Goal: Task Accomplishment & Management: Manage account settings

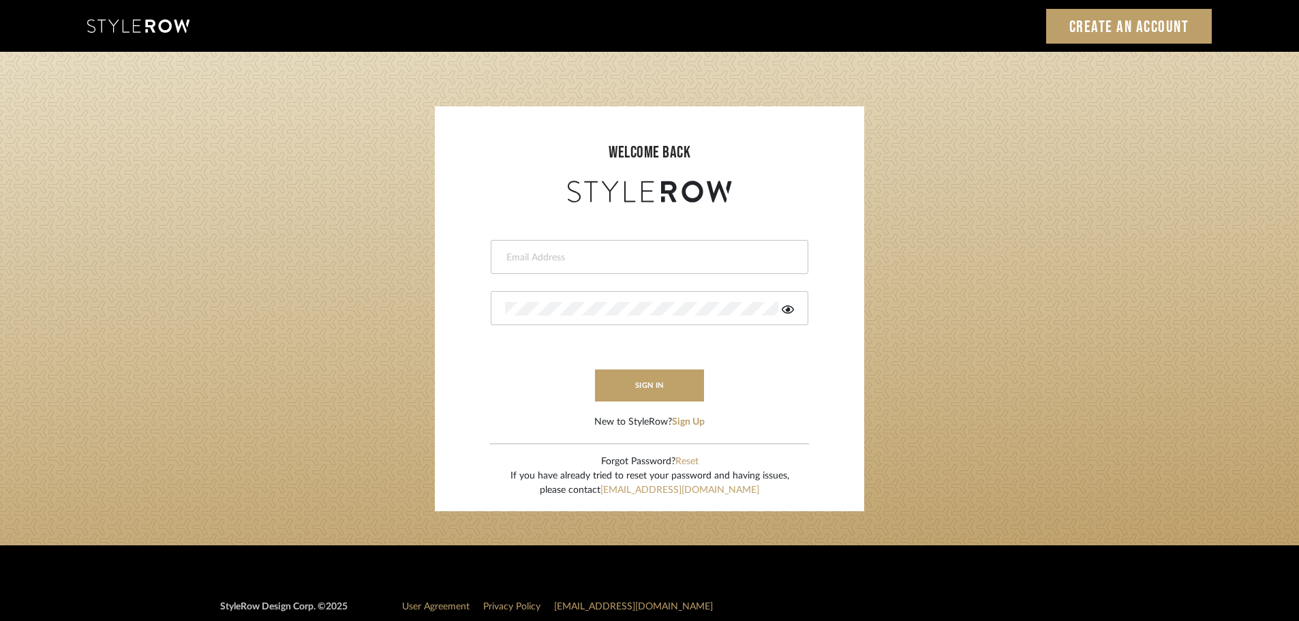
click at [518, 253] on input "email" at bounding box center [647, 258] width 285 height 14
type input "persimmon.design@outlook.com"
click at [635, 380] on button "sign in" at bounding box center [649, 385] width 109 height 32
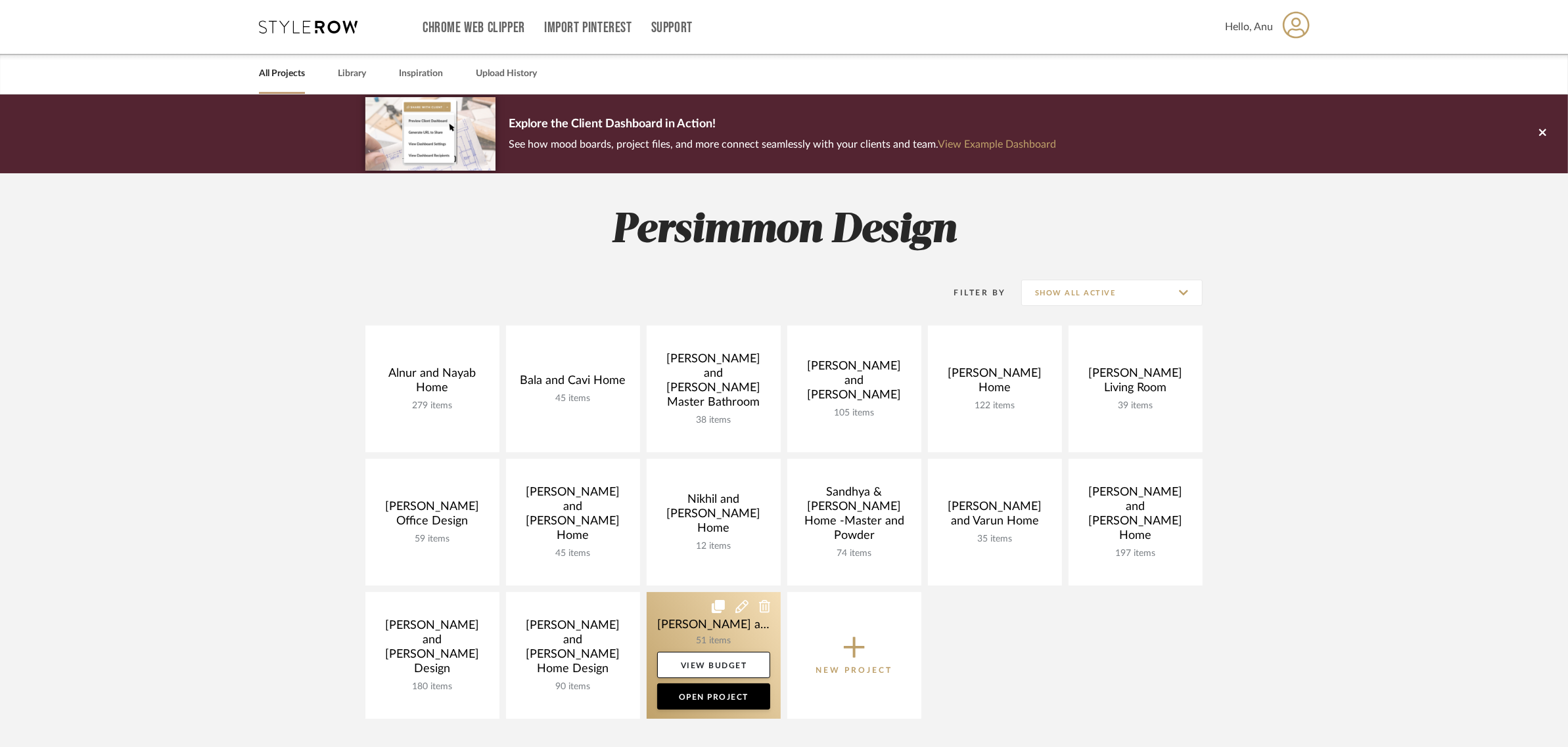
click at [742, 607] on icon at bounding box center [742, 607] width 14 height 13
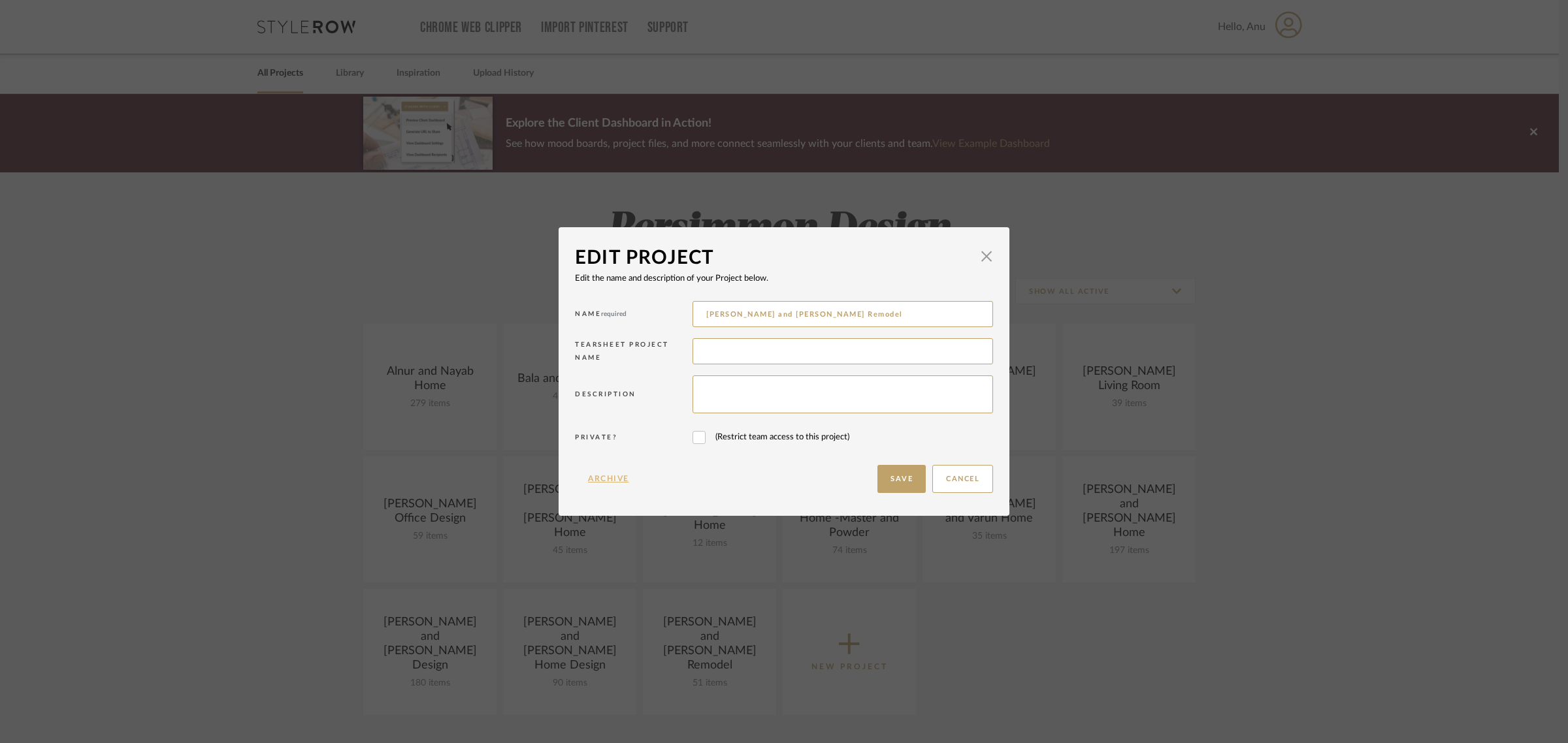
click at [586, 475] on button "Archive" at bounding box center [609, 478] width 67 height 28
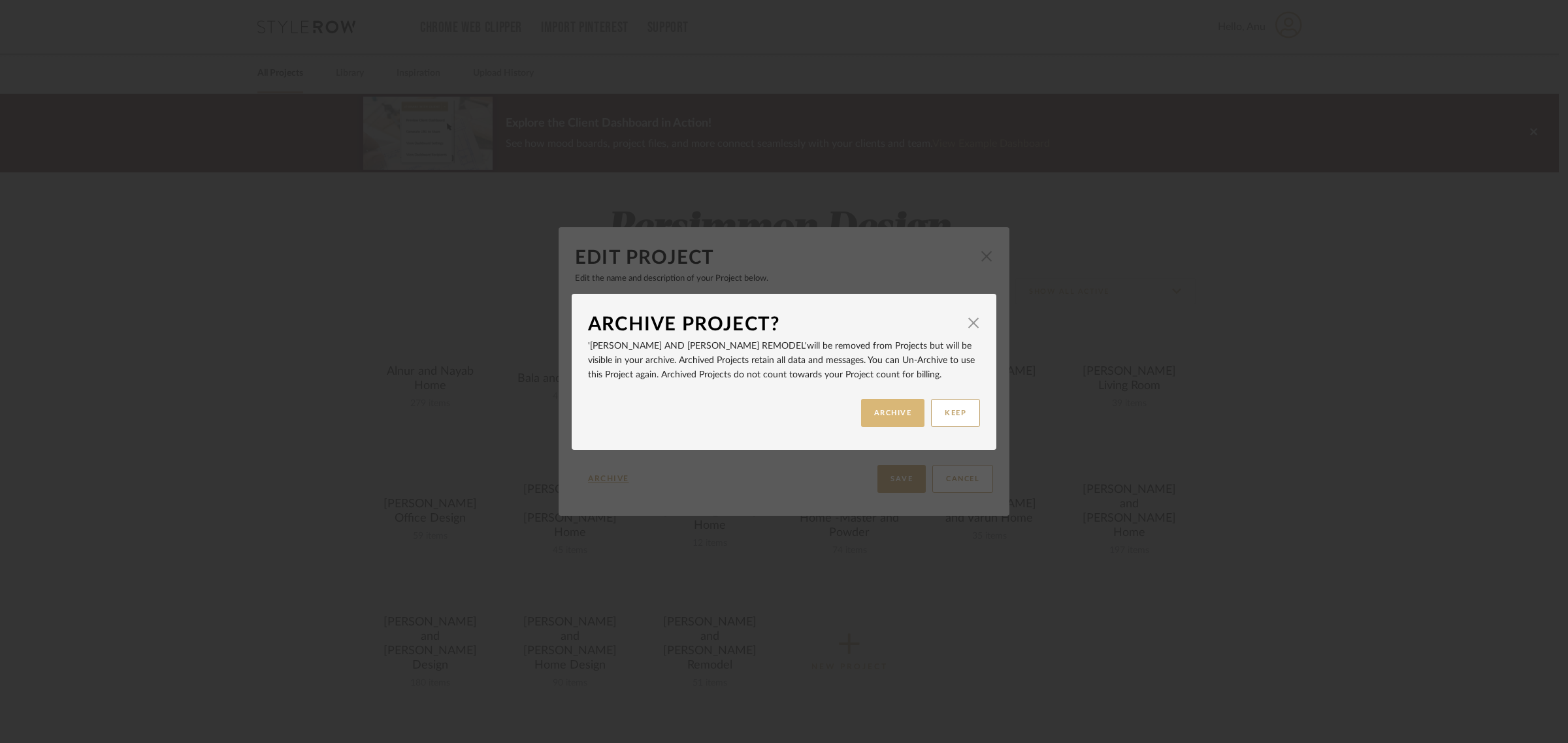
click at [900, 413] on button "ARCHIVE" at bounding box center [893, 412] width 64 height 28
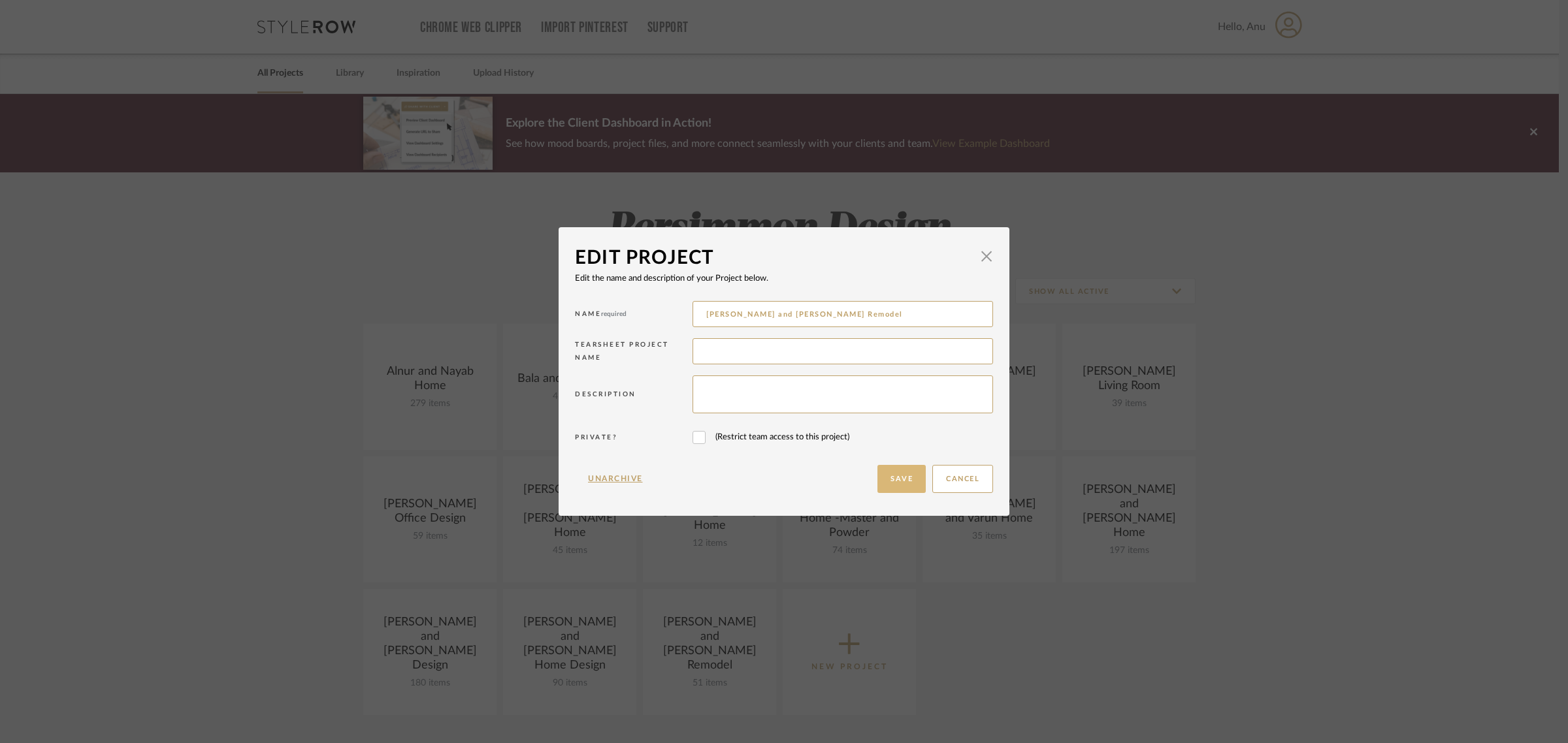
click at [893, 478] on button "Save" at bounding box center [901, 478] width 48 height 28
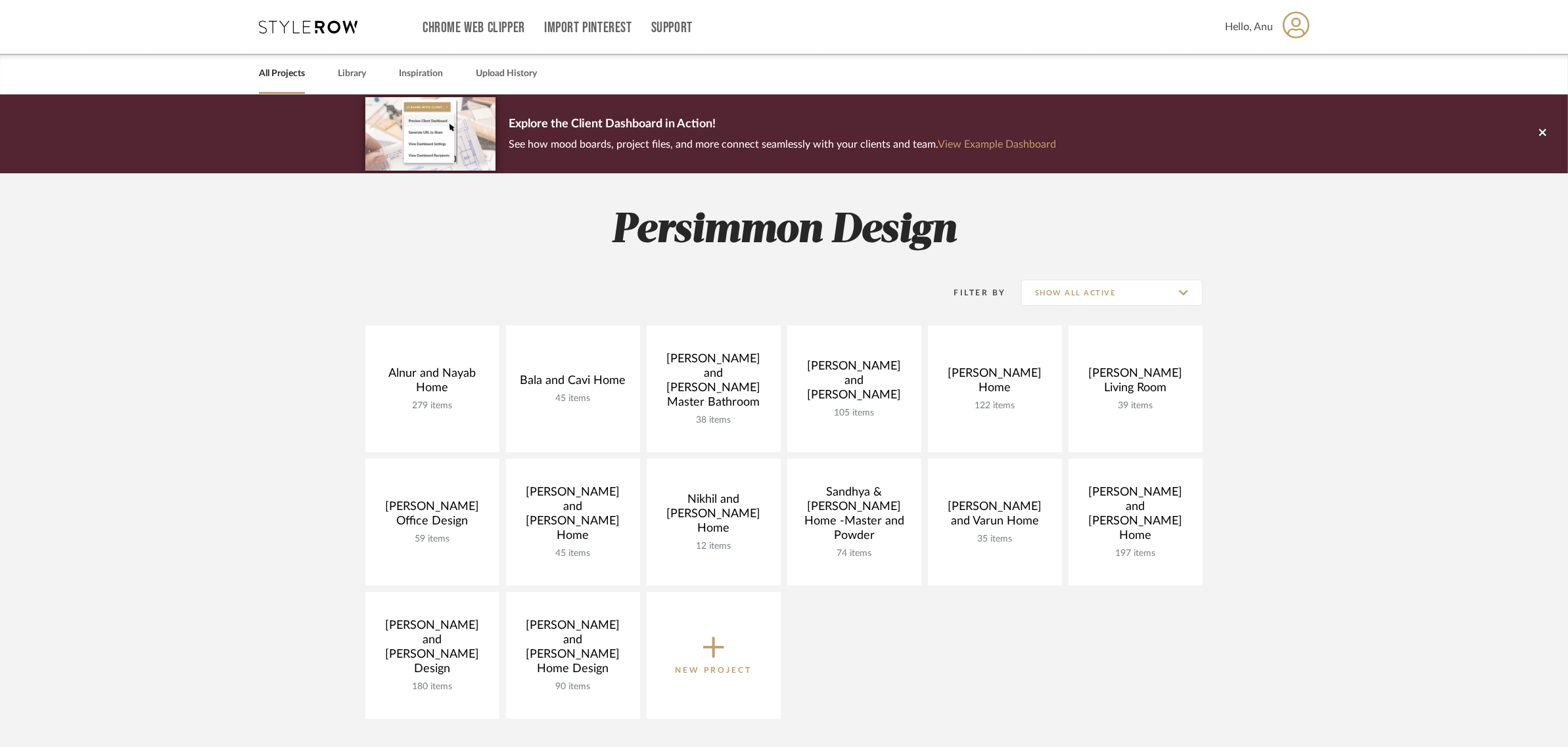
click at [897, 665] on div "Alnur and Nayab Home 279 items View Budget Open Project Bala and Cavi Home 45 i…" at bounding box center [783, 525] width 946 height 400
click at [202, 386] on project-collections "Explore the Client Dashboard in Action! See how mood boards, project files, and…" at bounding box center [784, 588] width 1568 height 988
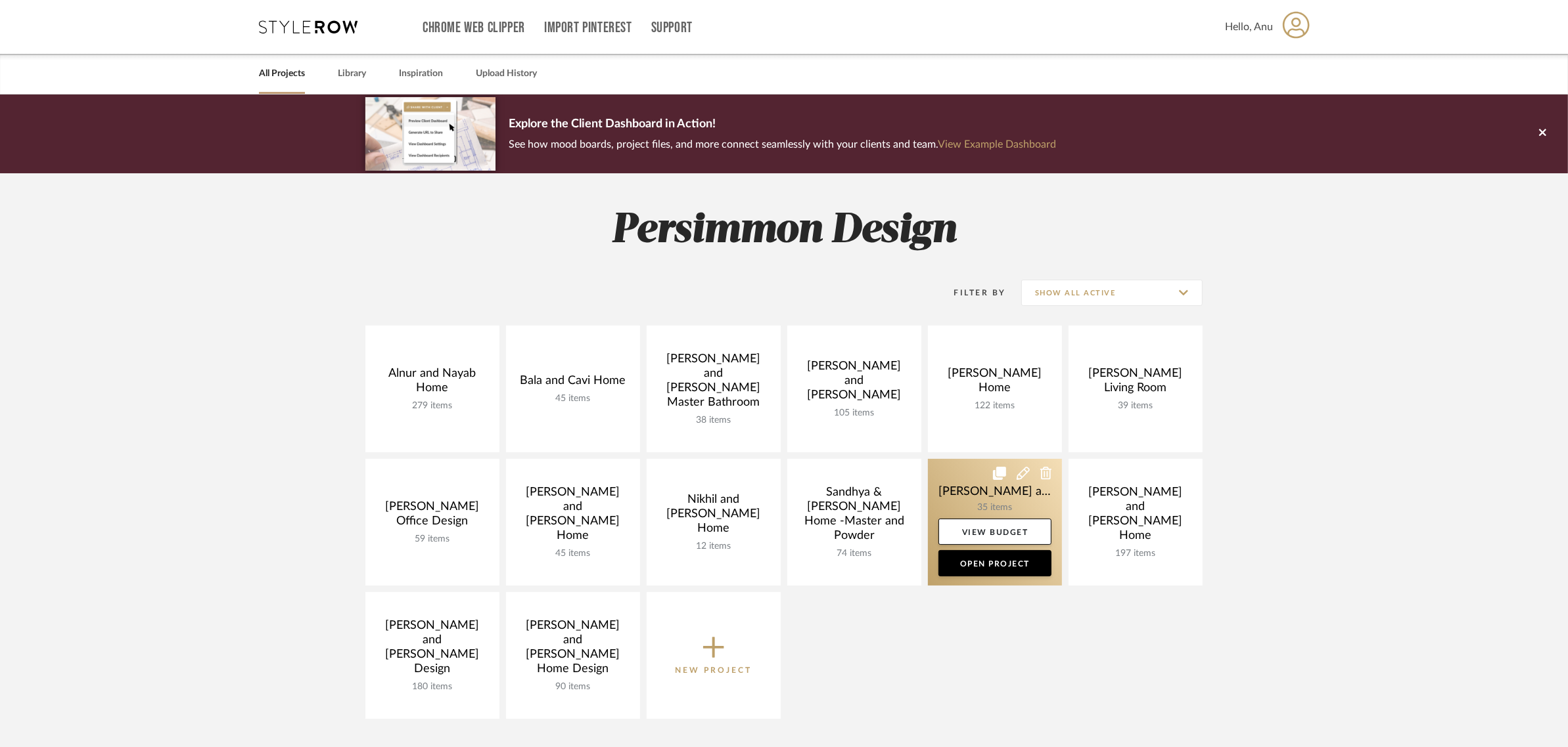
click at [958, 497] on link at bounding box center [994, 522] width 134 height 127
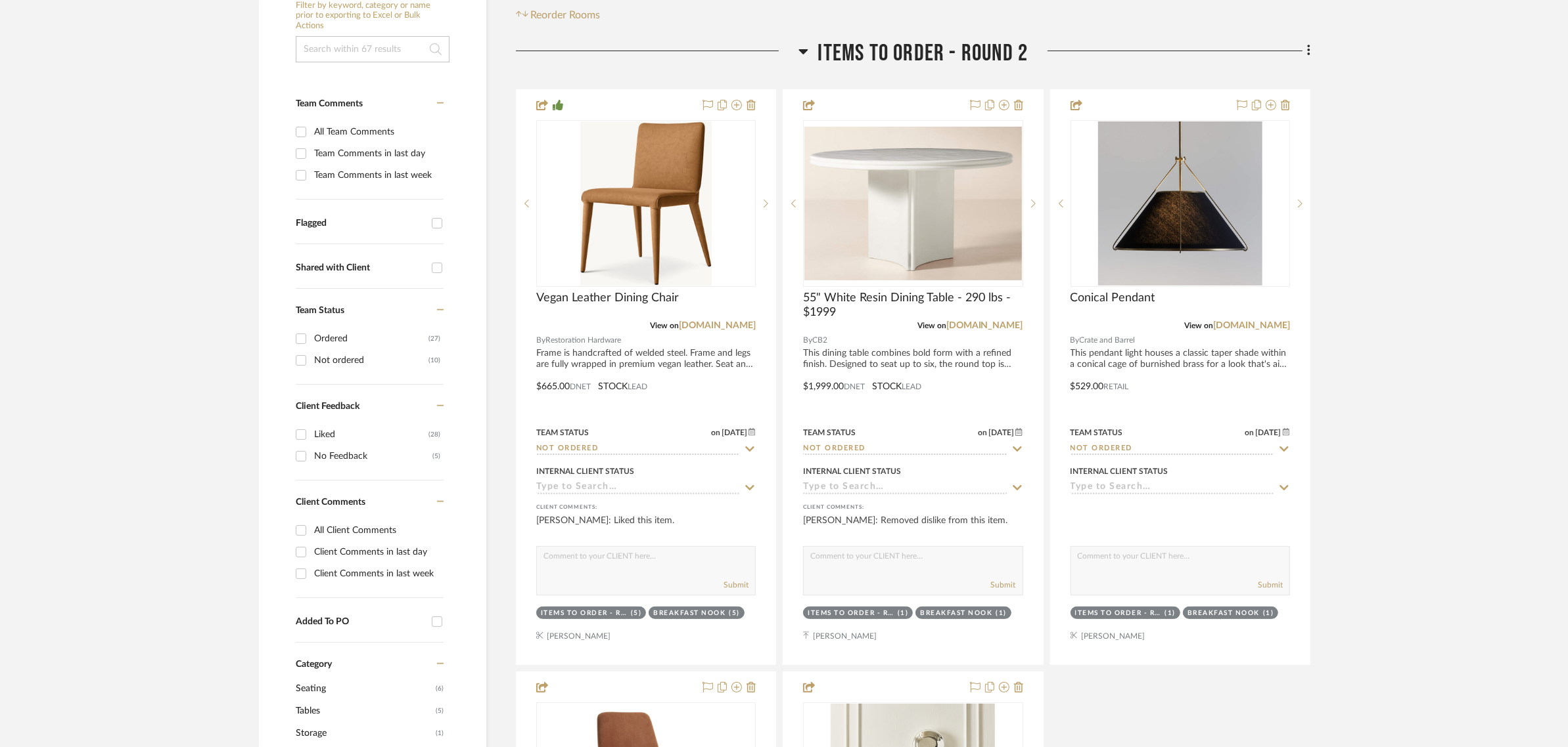
scroll to position [329, 0]
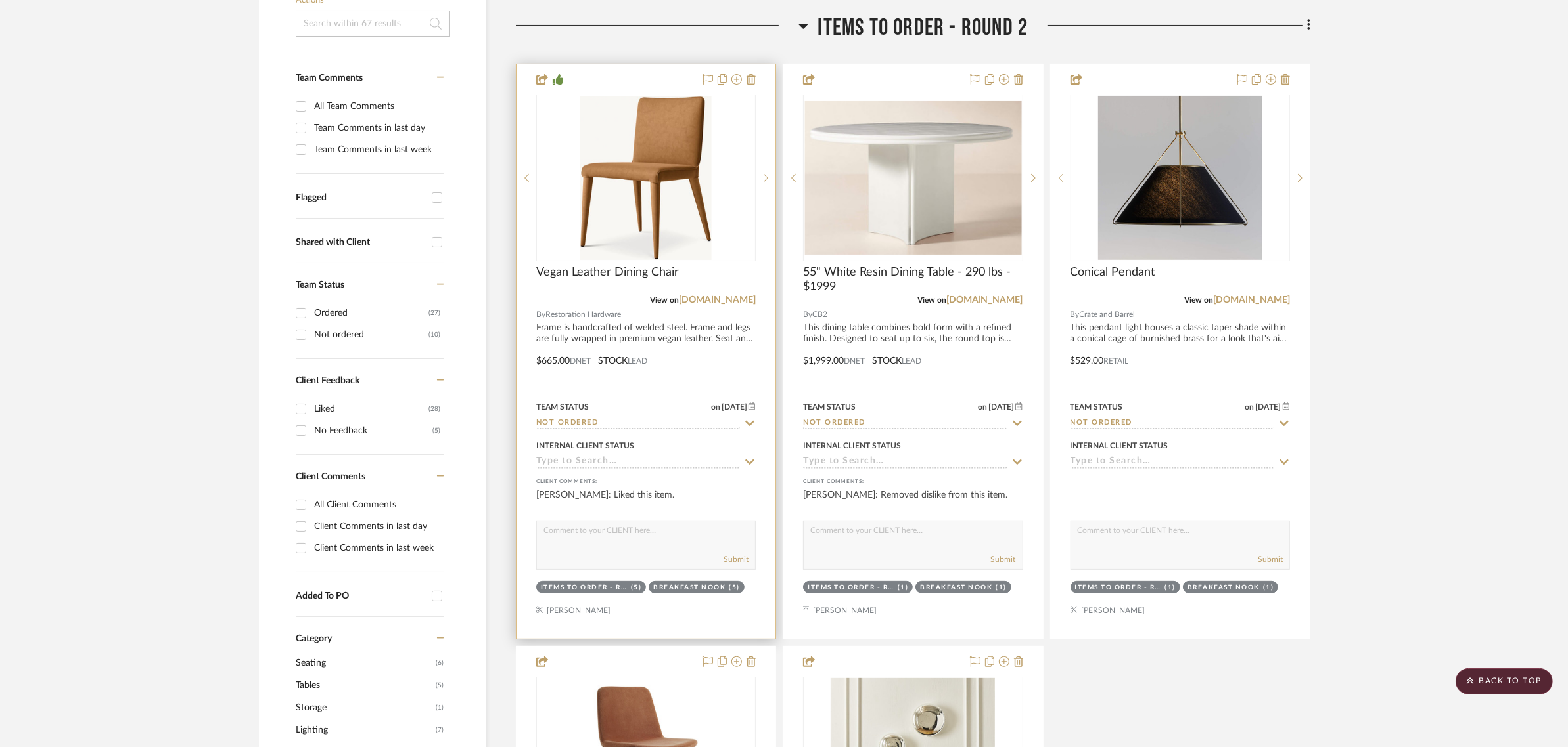
click at [751, 421] on icon at bounding box center [750, 423] width 10 height 5
click at [750, 420] on icon at bounding box center [749, 423] width 7 height 7
type input "[DATE]"
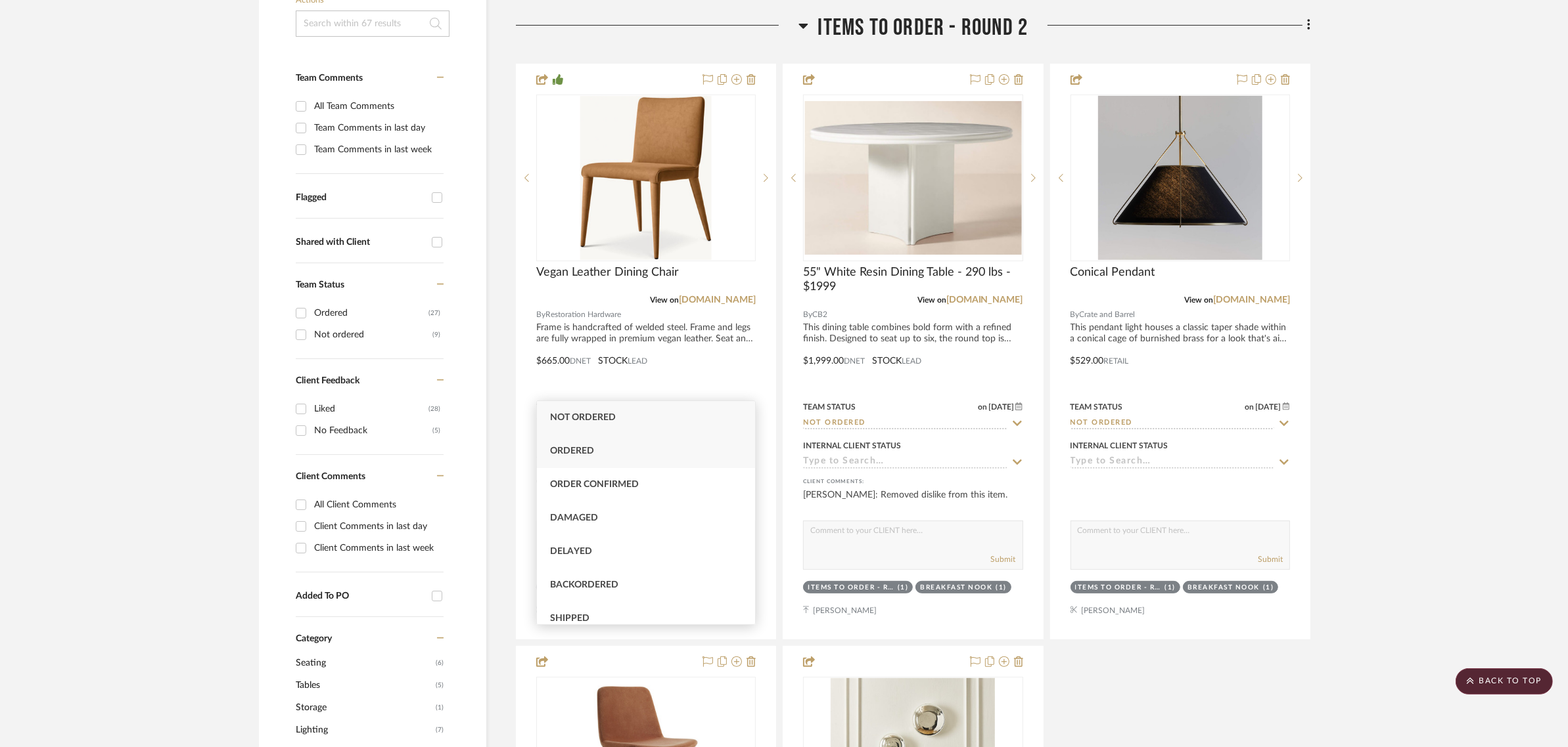
click at [582, 452] on span "Ordered" at bounding box center [572, 451] width 44 height 10
type input "Ordered"
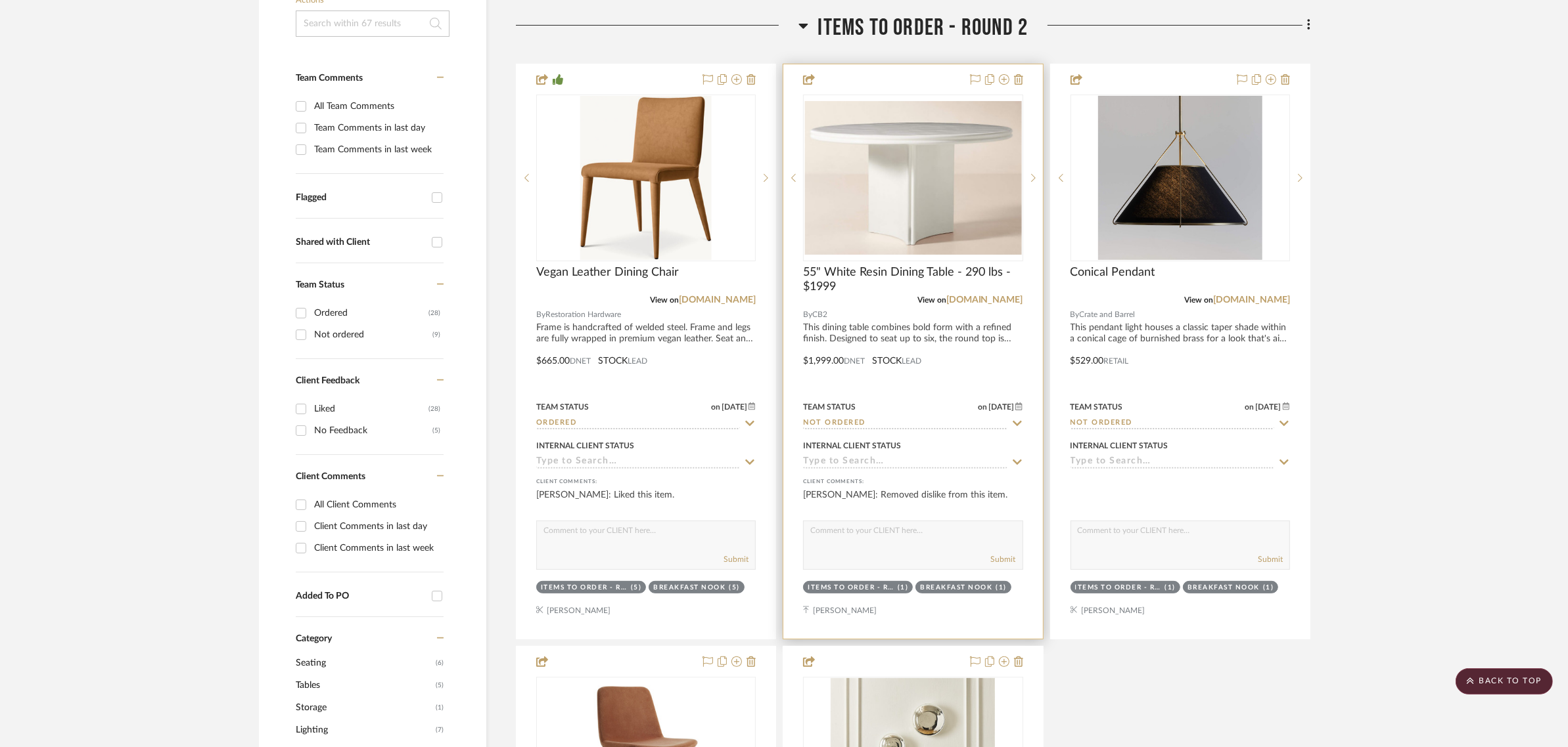
click at [1015, 421] on icon at bounding box center [1017, 423] width 10 height 5
click at [1015, 420] on icon at bounding box center [1016, 423] width 7 height 7
type input "[DATE]"
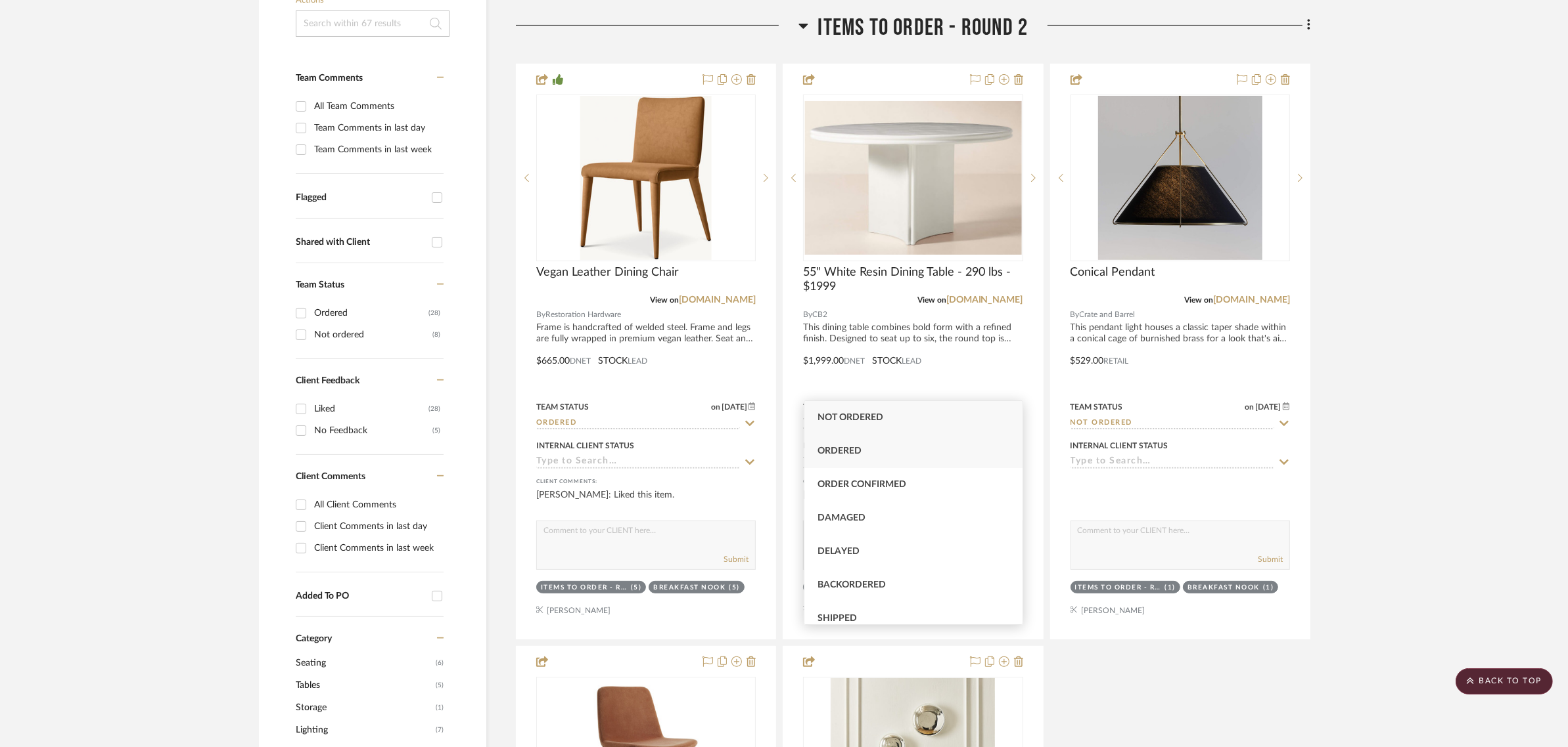
click at [852, 443] on div "Ordered" at bounding box center [913, 451] width 218 height 34
type input "Ordered"
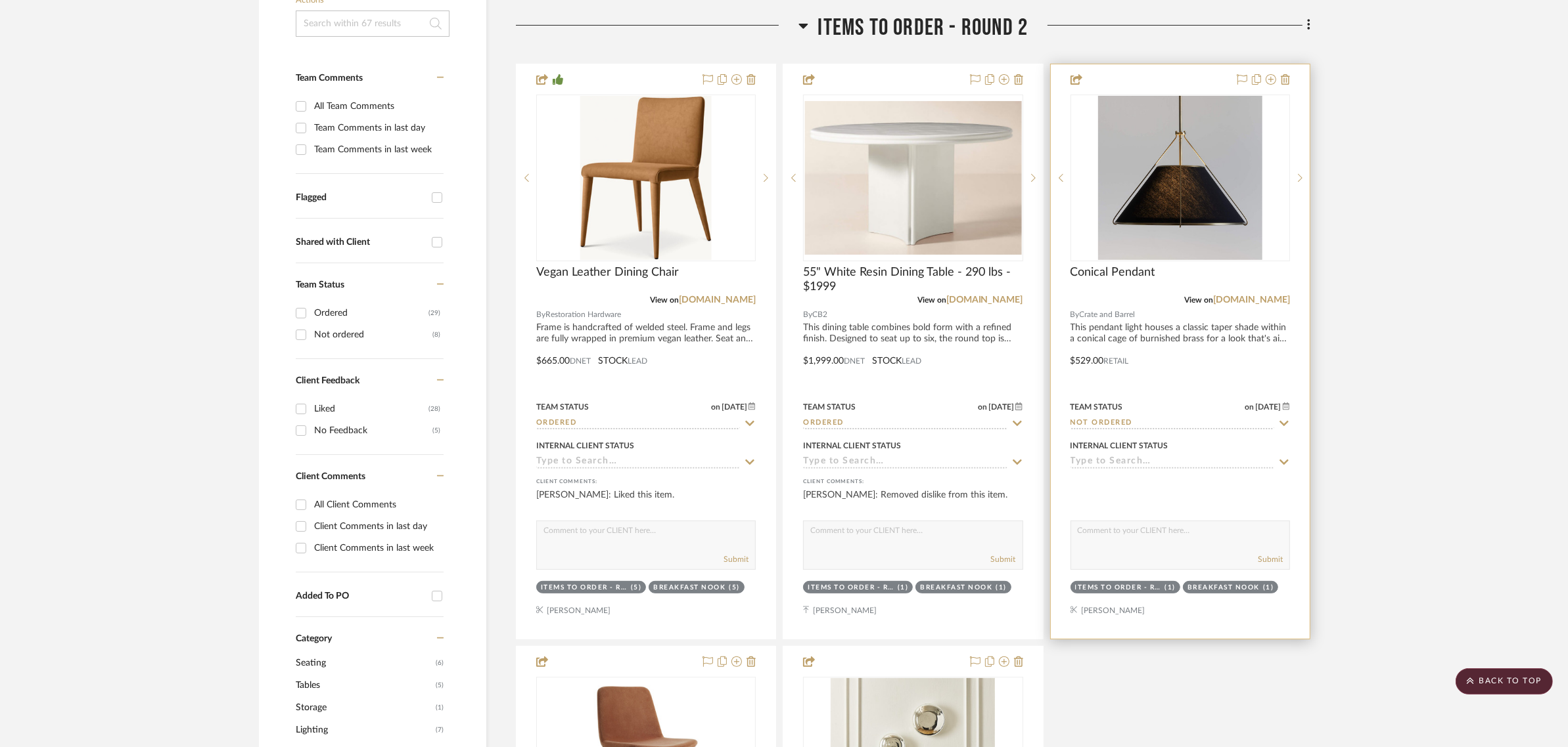
click at [1284, 421] on icon at bounding box center [1284, 423] width 10 height 5
click at [1284, 420] on icon at bounding box center [1284, 423] width 7 height 7
type input "[DATE]"
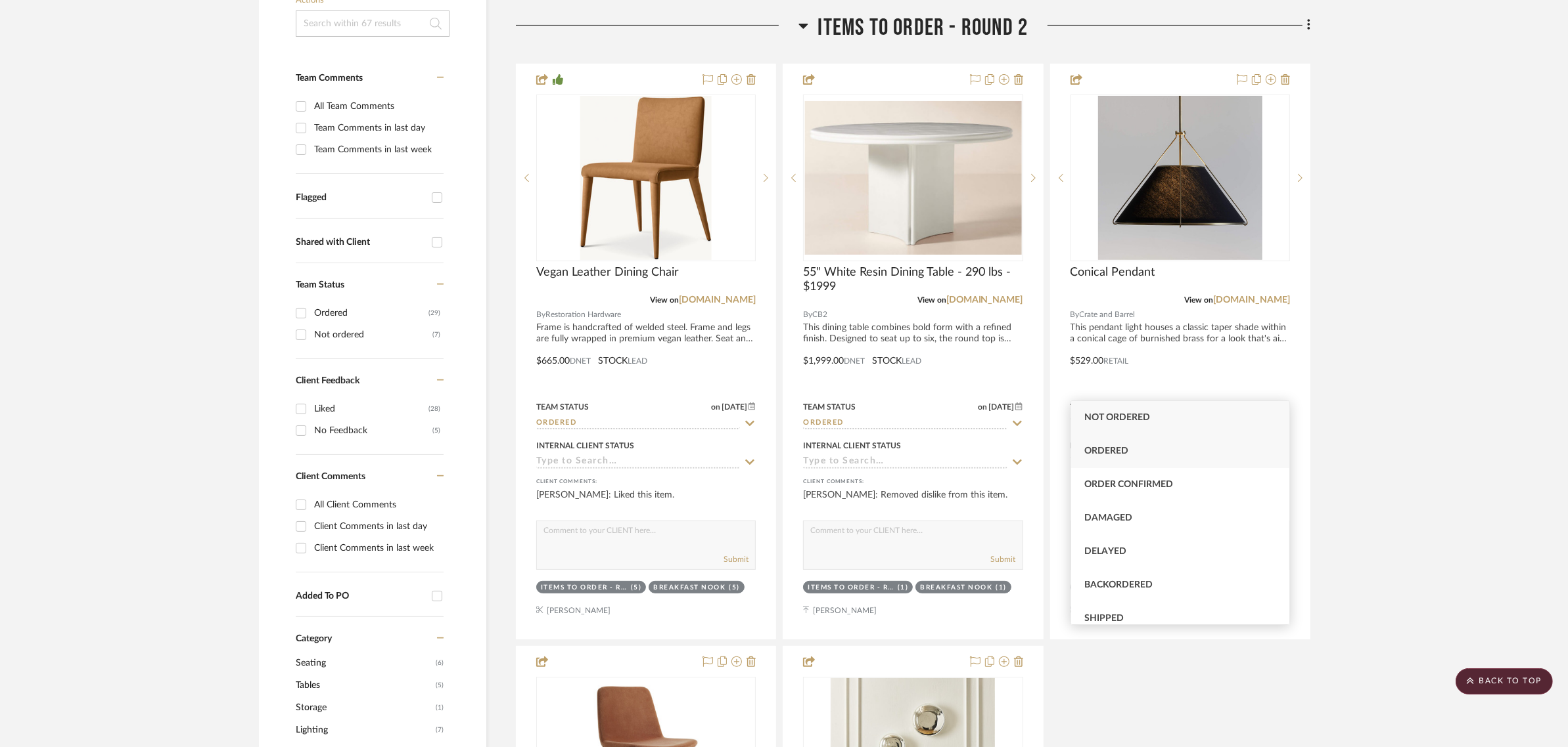
click at [1073, 443] on div "Ordered" at bounding box center [1180, 451] width 218 height 34
type input "Ordered"
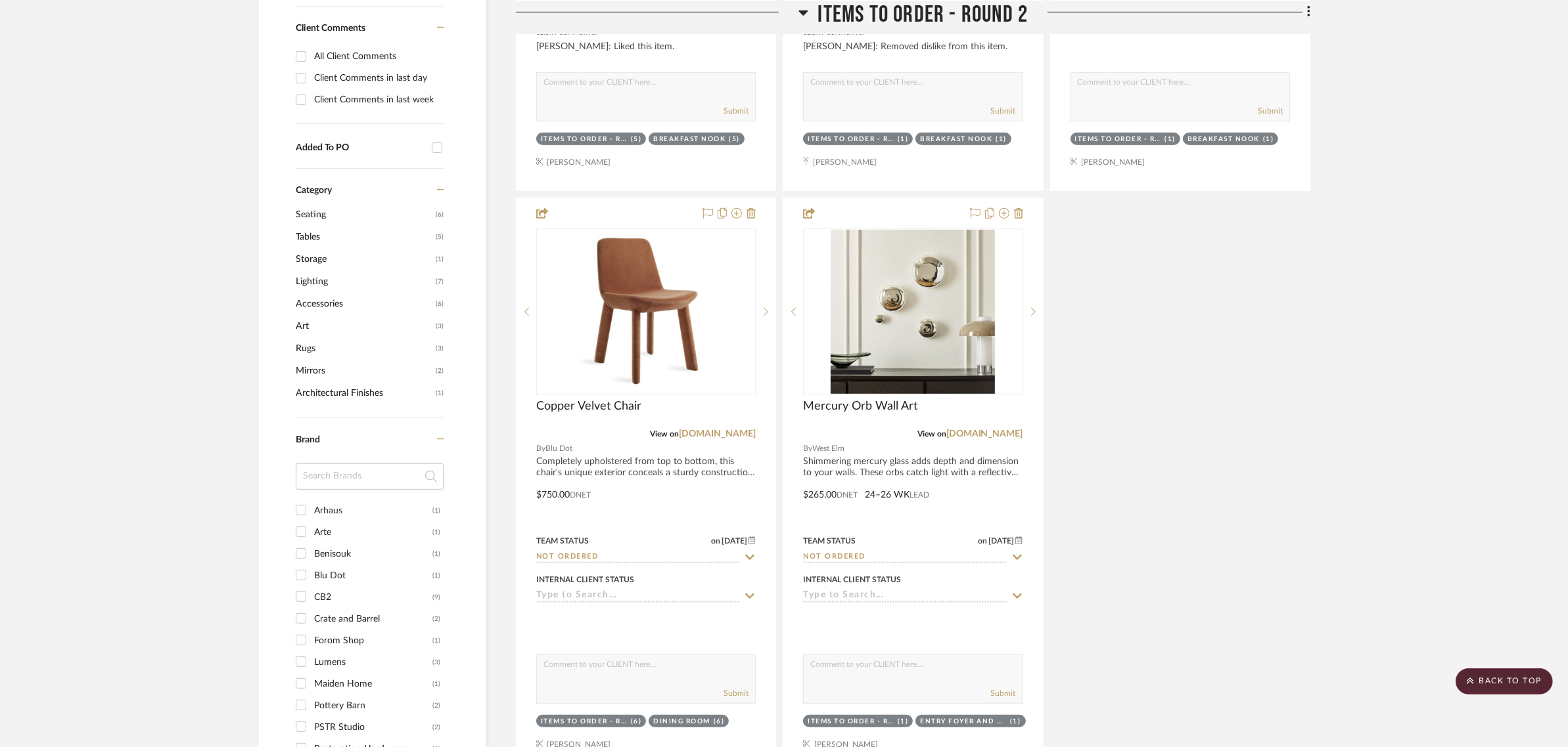
scroll to position [903, 0]
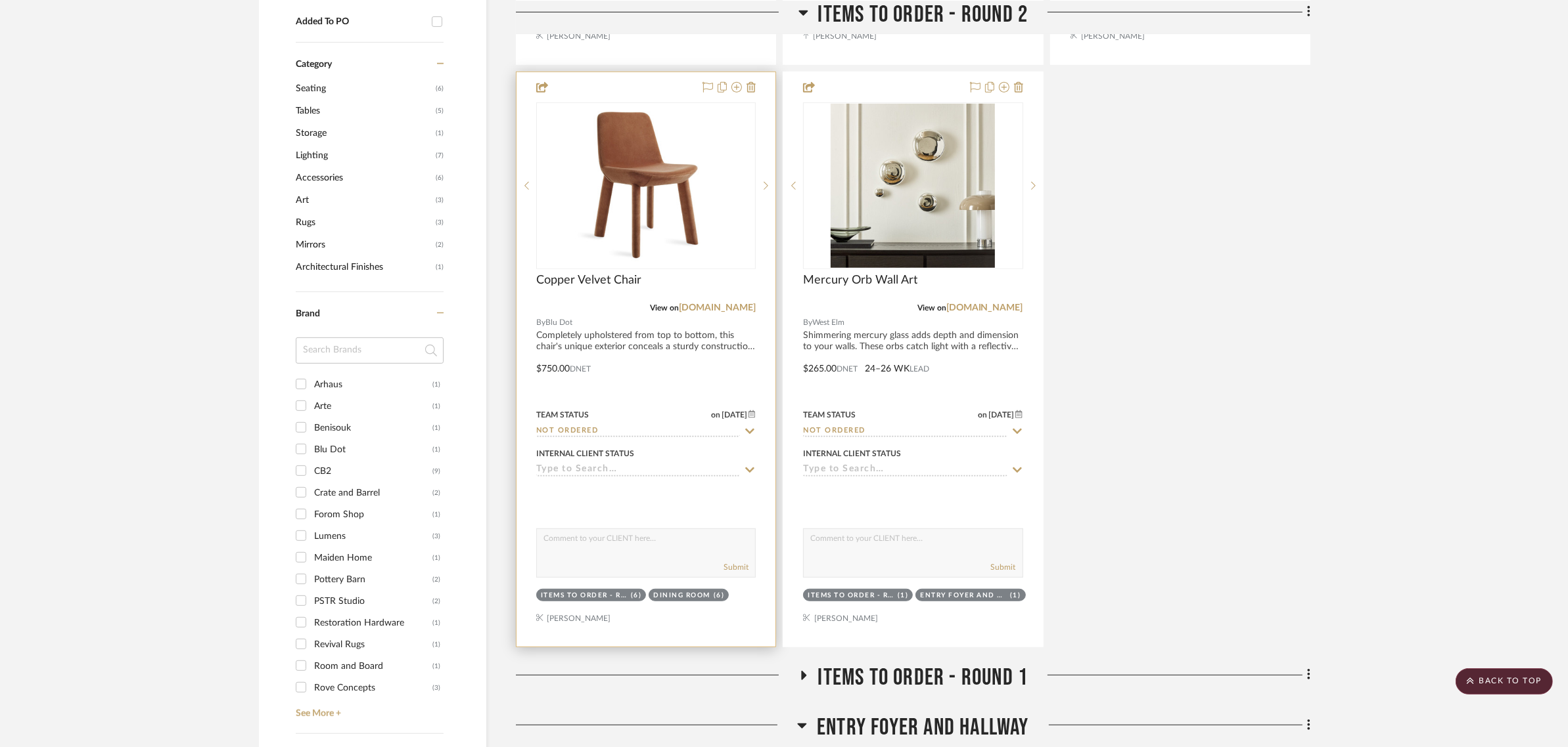
click at [747, 429] on icon at bounding box center [750, 431] width 10 height 5
click at [745, 426] on icon at bounding box center [749, 431] width 12 height 11
type input "[DATE]"
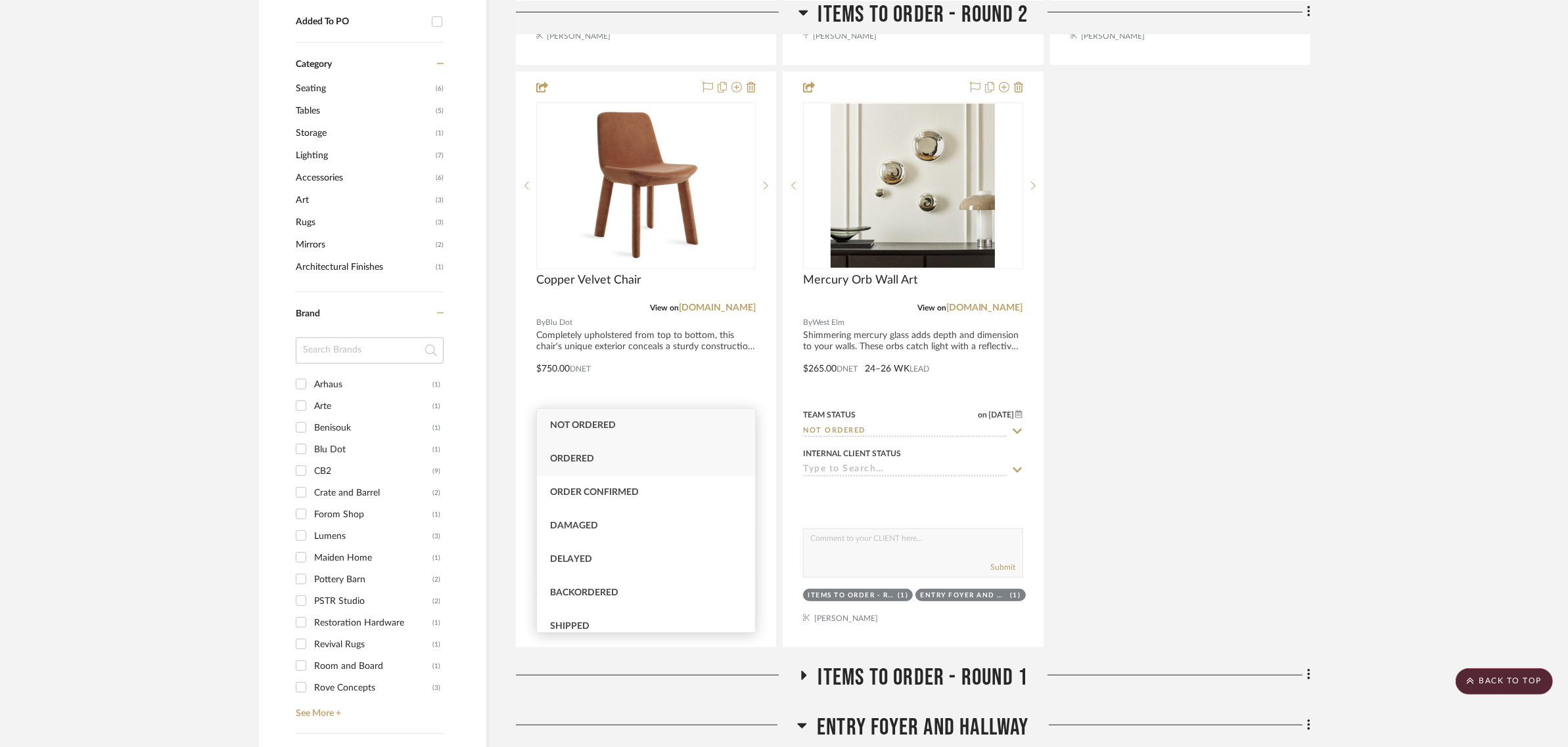
click at [577, 451] on div "Ordered" at bounding box center [646, 459] width 218 height 34
type input "Ordered"
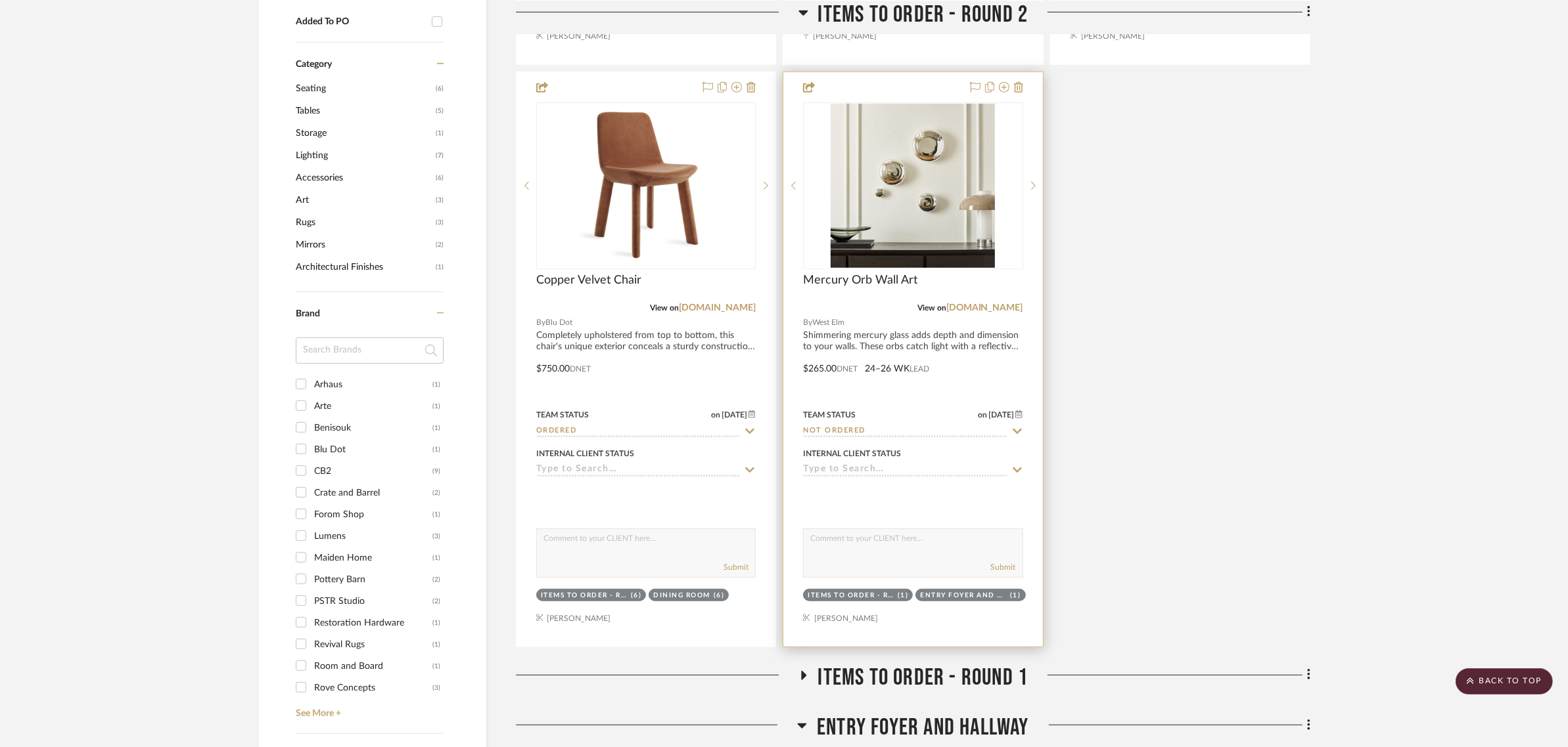
click at [1017, 426] on icon at bounding box center [1017, 431] width 12 height 11
click at [1017, 428] on icon at bounding box center [1016, 431] width 7 height 7
type input "[DATE]"
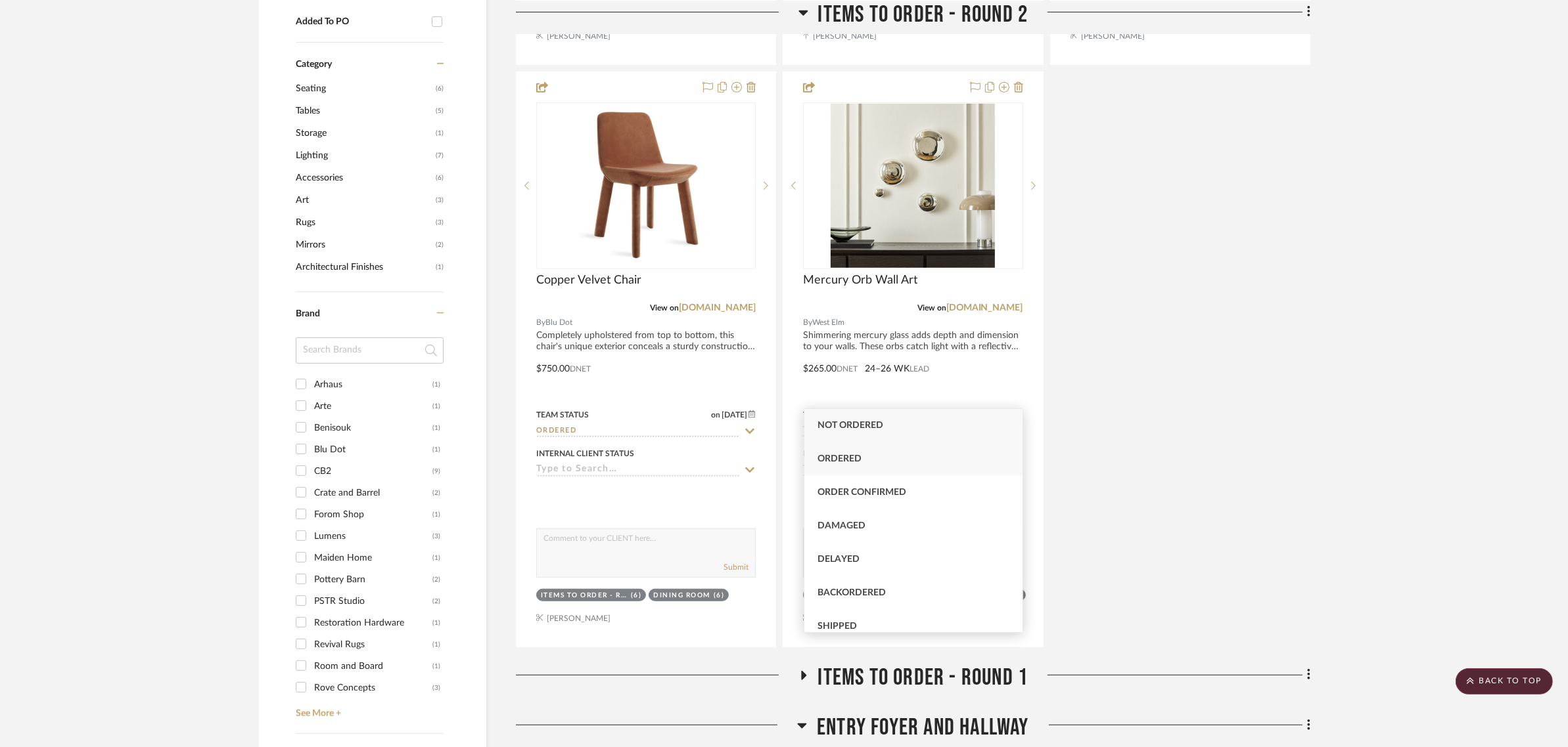
click at [843, 459] on span "Ordered" at bounding box center [840, 459] width 44 height 10
type input "Ordered"
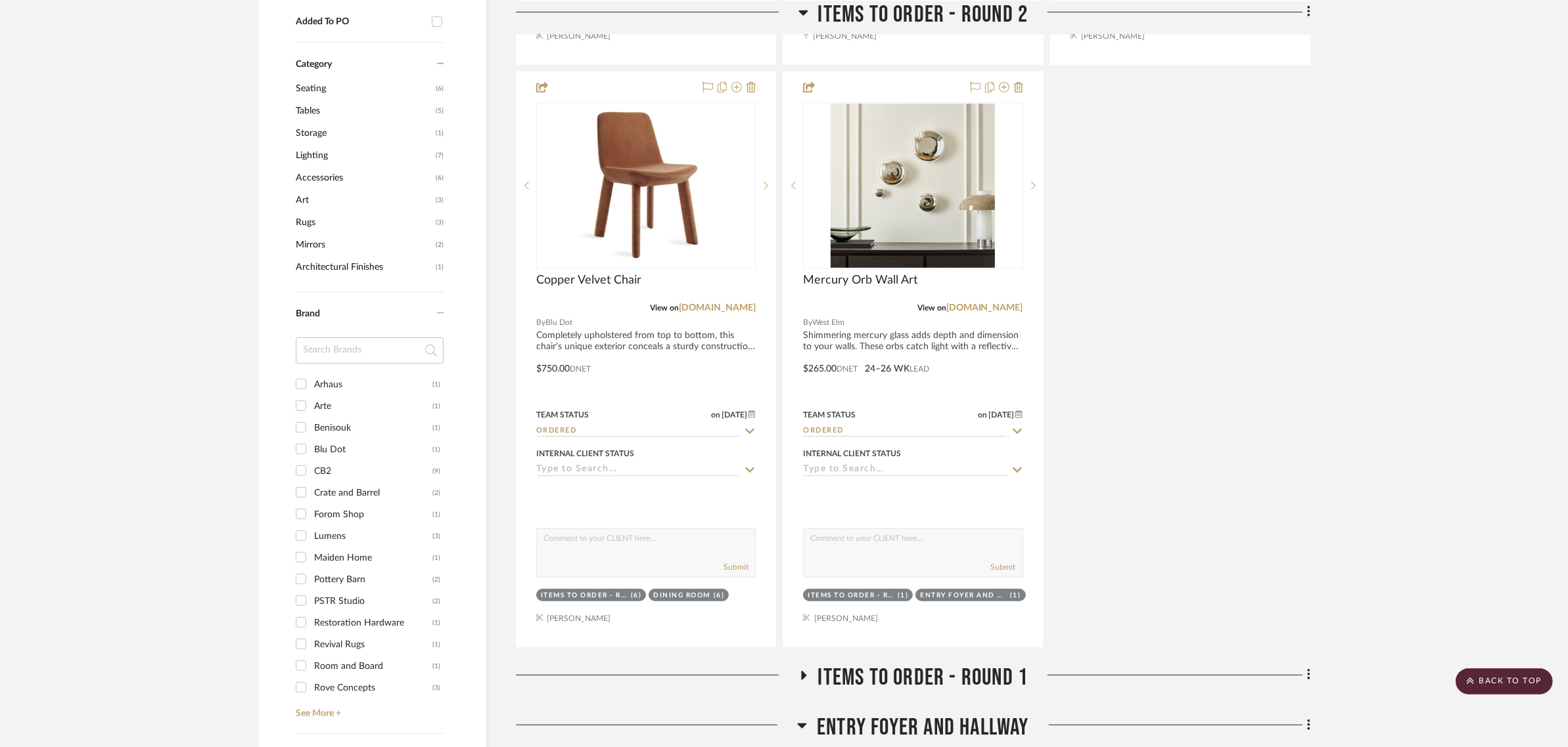
click at [1263, 425] on div "Vegan Leather Dining Chair View on rh.com By Restoration Hardware Frame is hand…" at bounding box center [913, 68] width 795 height 1159
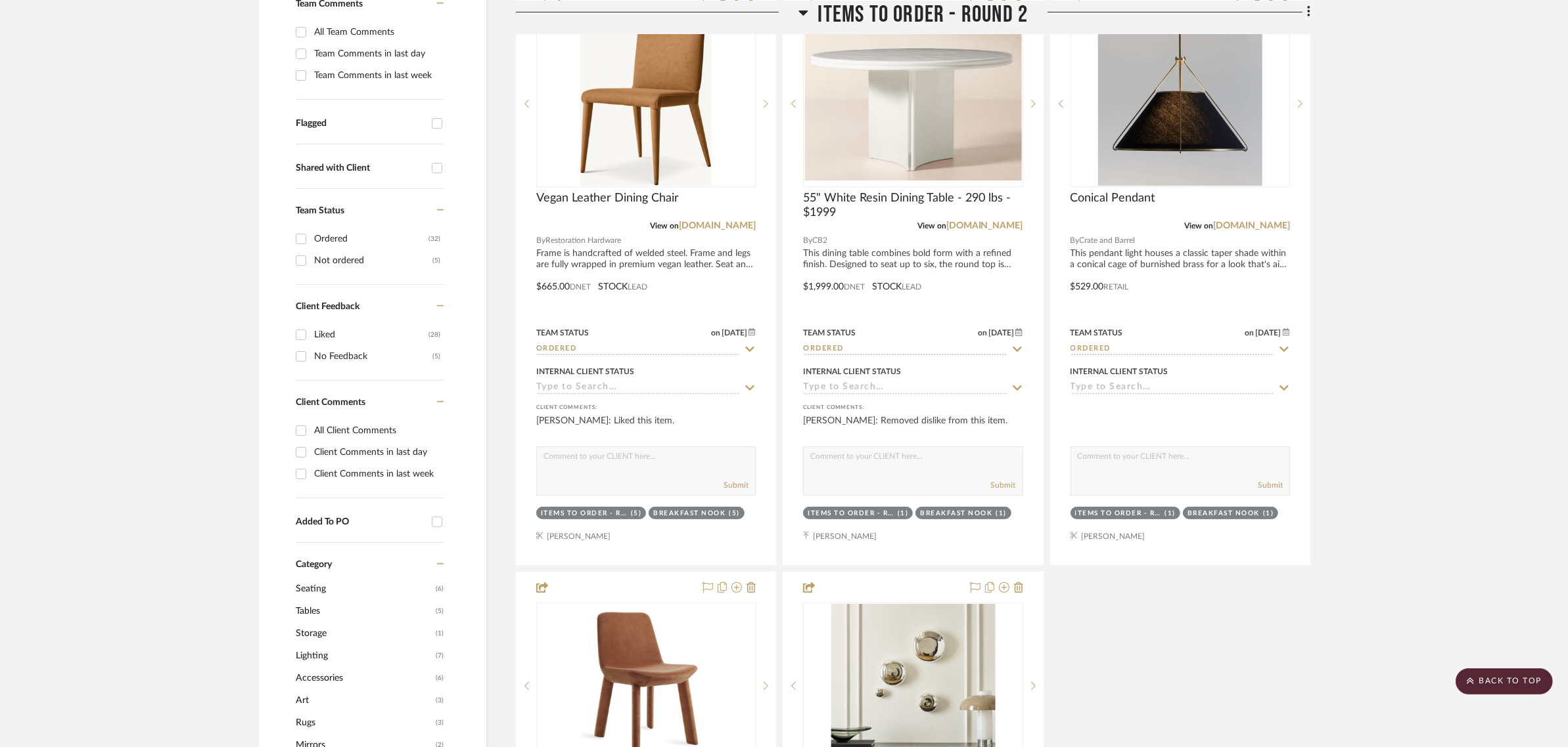
scroll to position [0, 0]
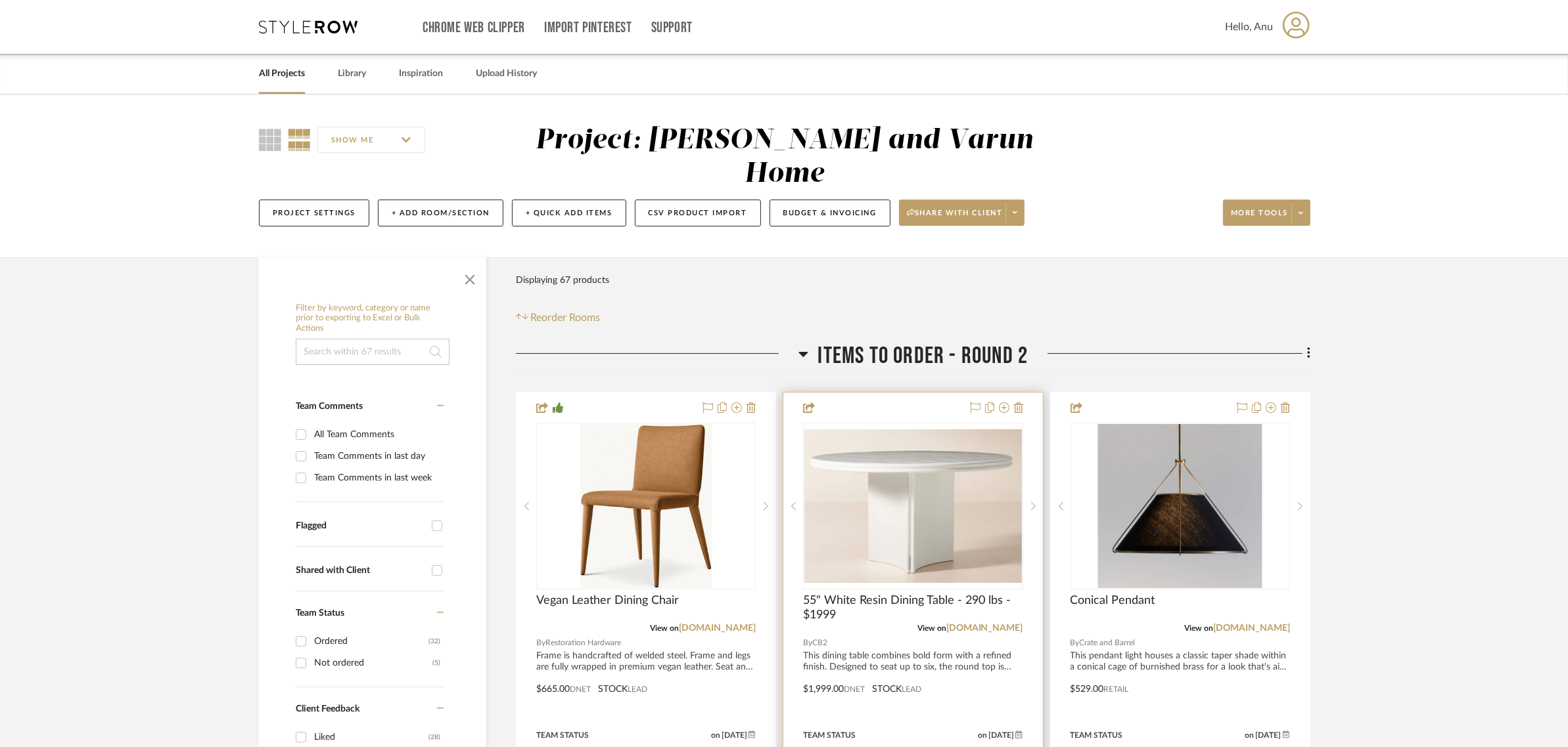
click at [871, 392] on div at bounding box center [912, 680] width 258 height 574
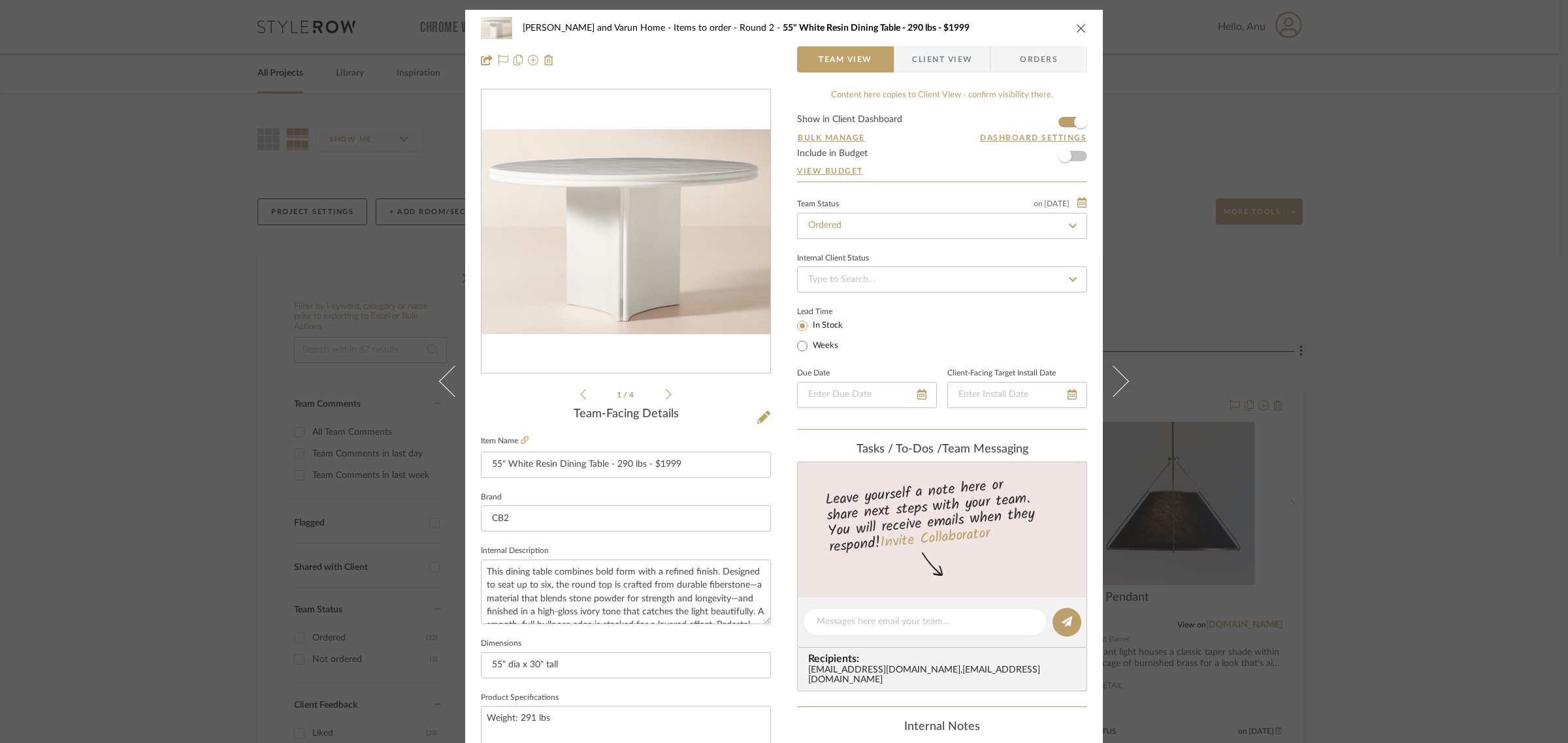
click at [1076, 25] on icon "close" at bounding box center [1081, 28] width 11 height 11
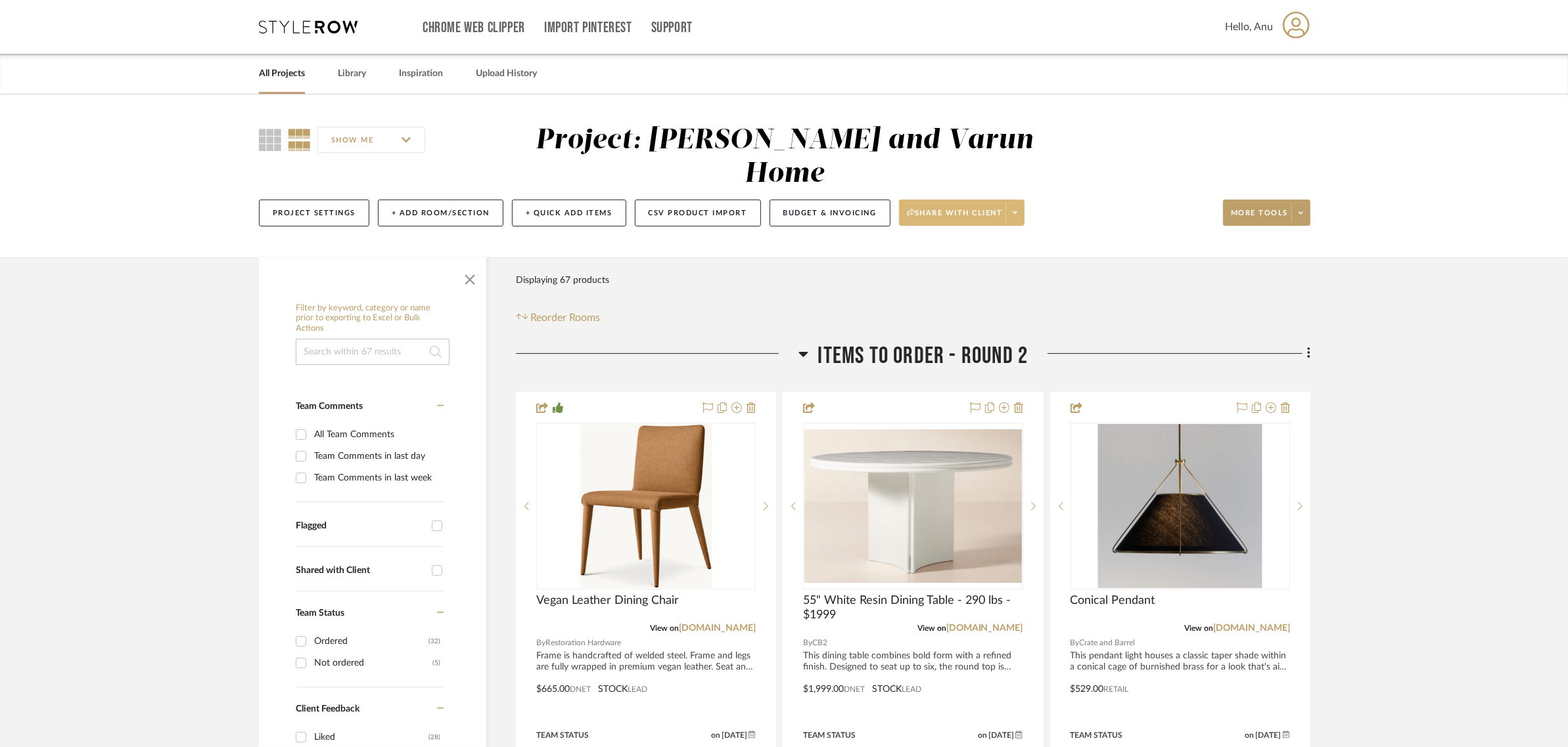
click at [953, 208] on span "Share with client" at bounding box center [954, 218] width 95 height 19
click at [954, 218] on span "Preview Client Dashboard" at bounding box center [968, 217] width 113 height 12
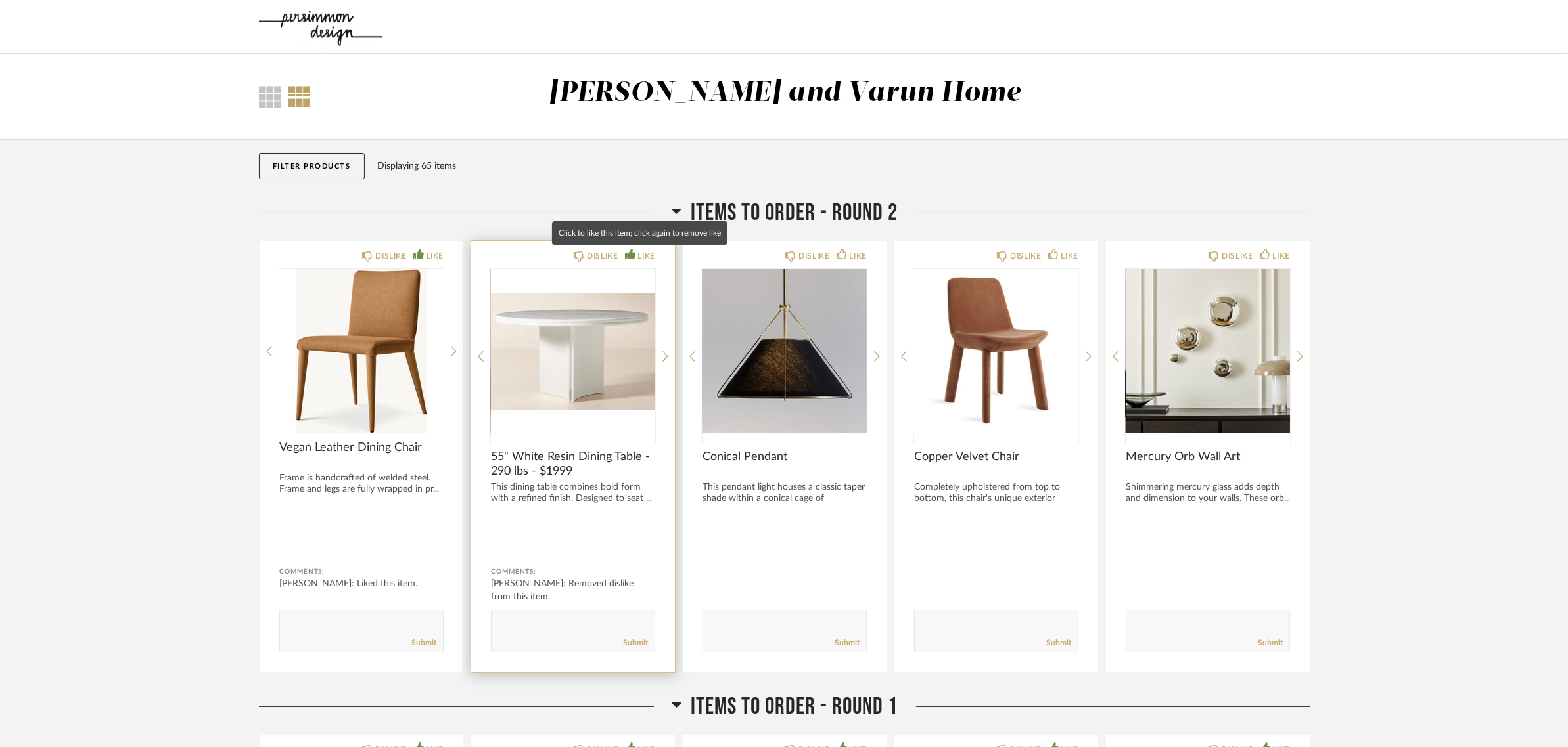
click at [633, 253] on icon at bounding box center [630, 253] width 11 height 11
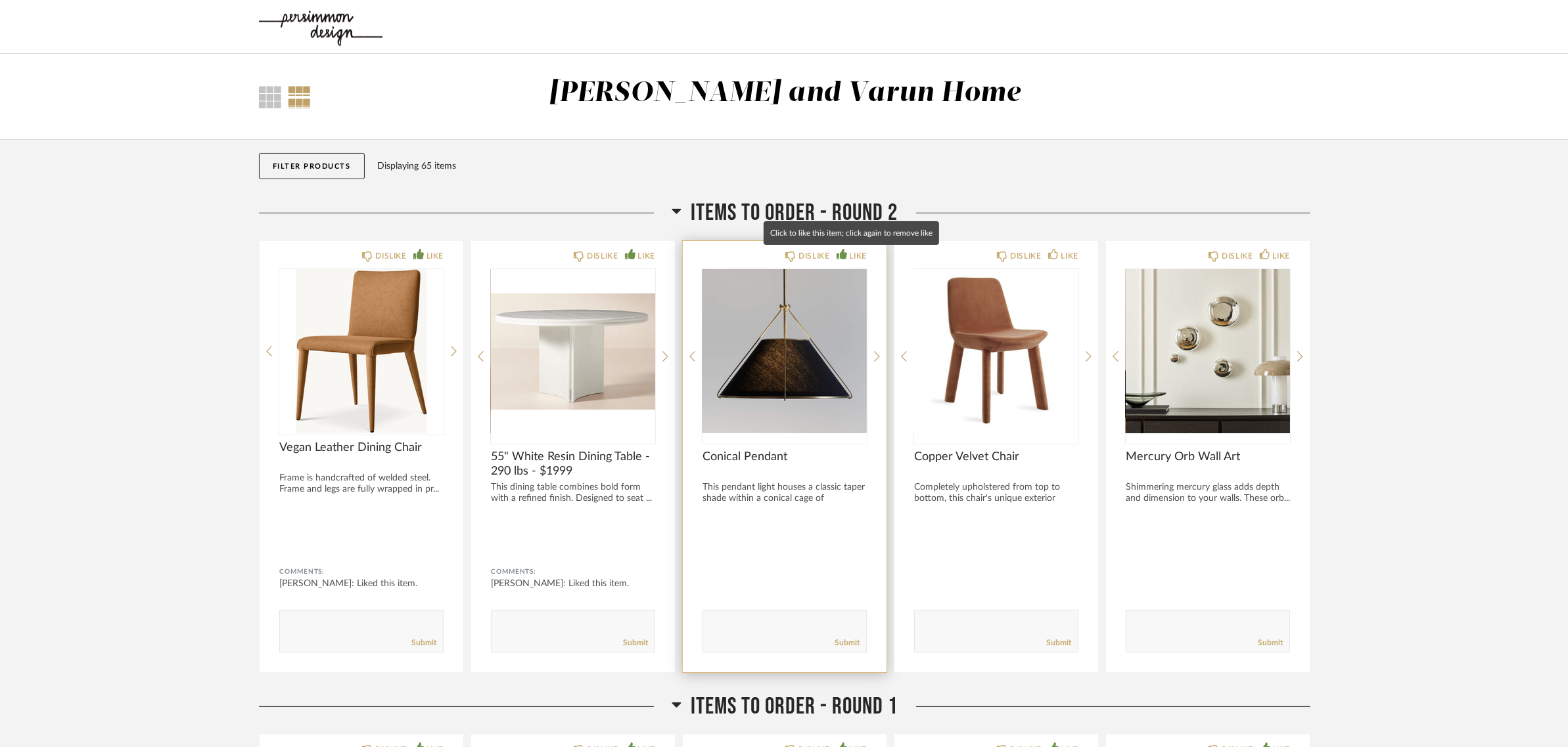
click at [841, 253] on icon at bounding box center [841, 253] width 11 height 11
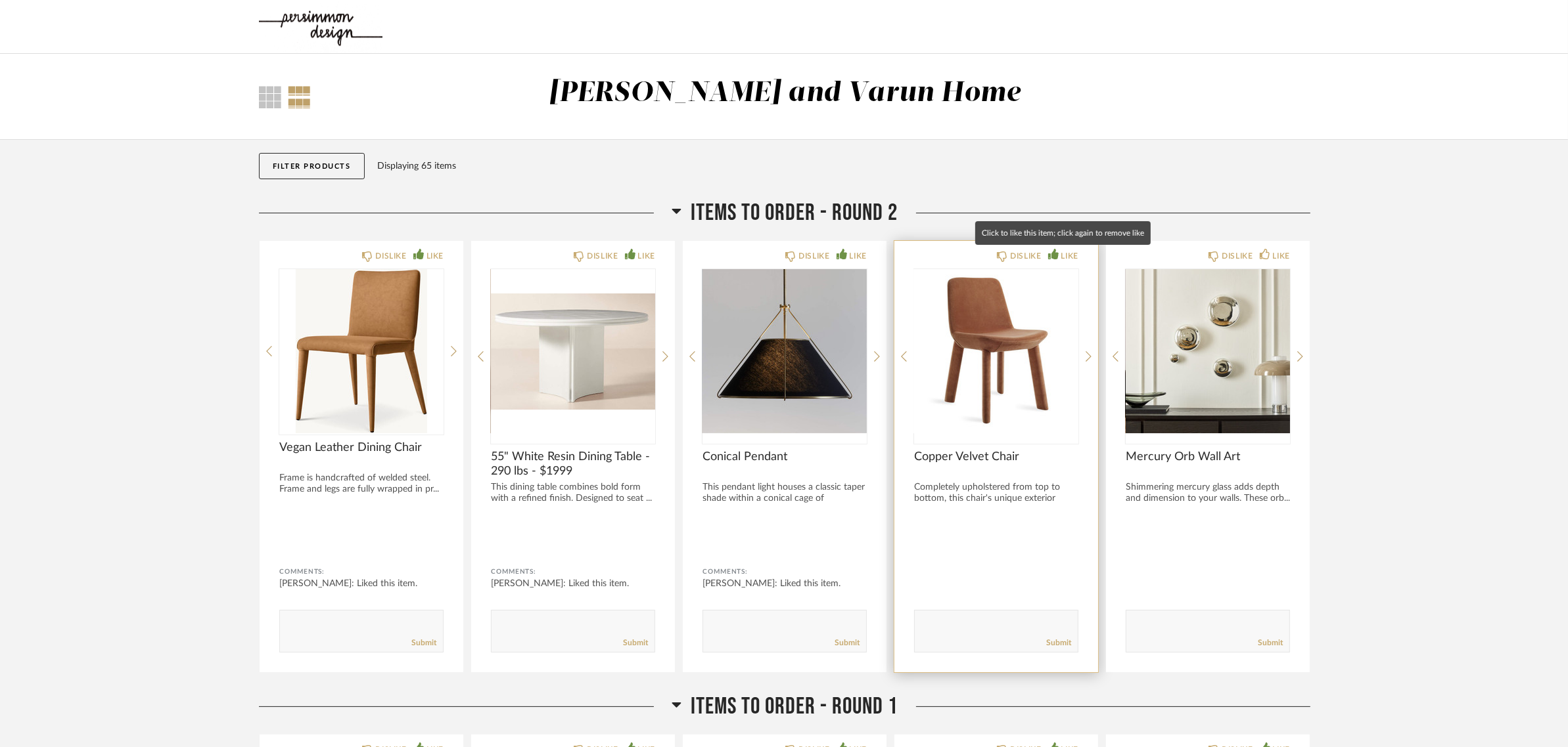
click at [1057, 254] on icon at bounding box center [1053, 253] width 11 height 11
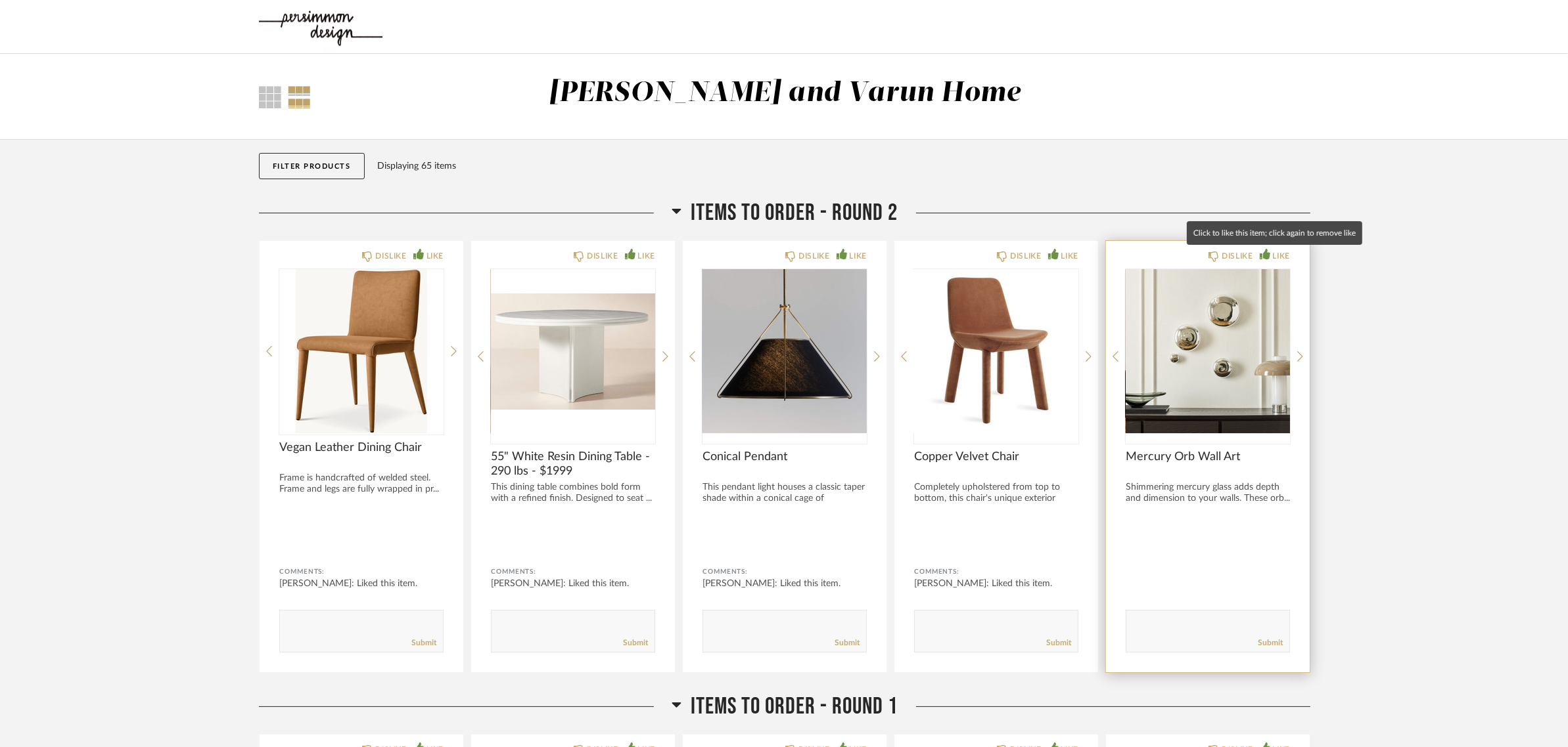
click at [1267, 256] on icon at bounding box center [1264, 253] width 11 height 11
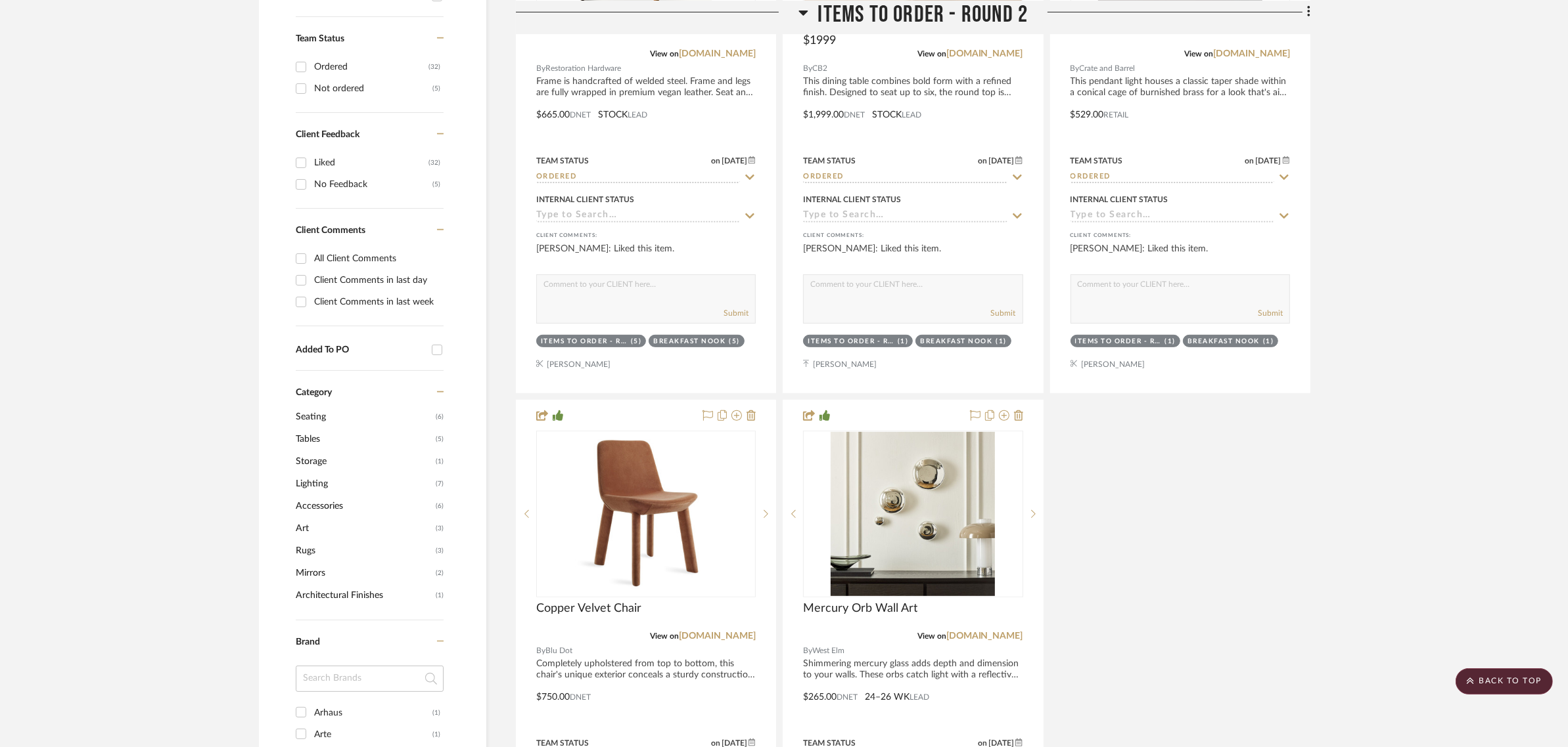
scroll to position [247, 0]
